Goal: Book appointment/travel/reservation

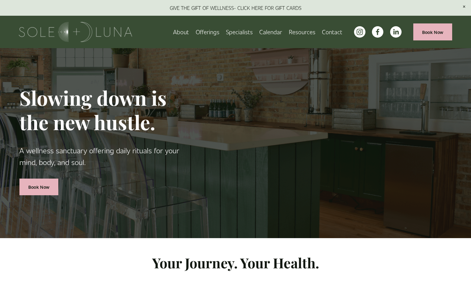
click at [240, 30] on link "Specialists" at bounding box center [239, 32] width 27 height 11
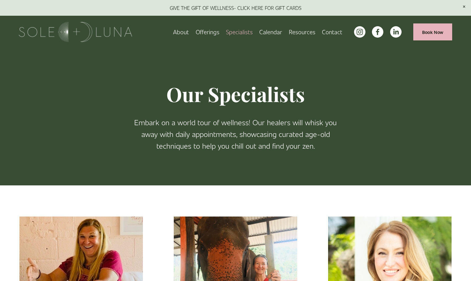
click at [177, 31] on link "About" at bounding box center [181, 32] width 16 height 11
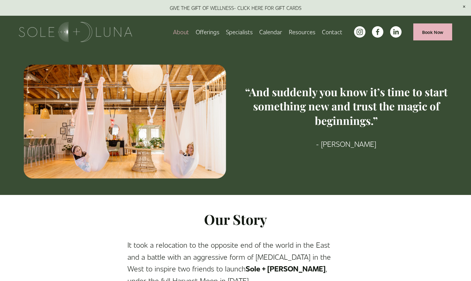
click at [430, 35] on link "Book Now" at bounding box center [432, 31] width 39 height 17
